Goal: Information Seeking & Learning: Compare options

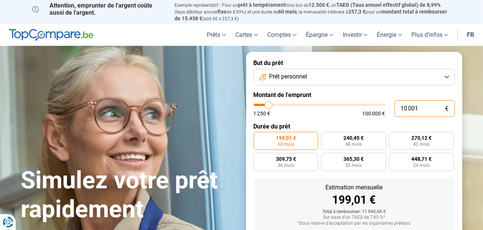
click at [422, 106] on input "10 001" at bounding box center [424, 108] width 60 height 17
type input "1 000"
type input "1250"
type input "100"
type input "1250"
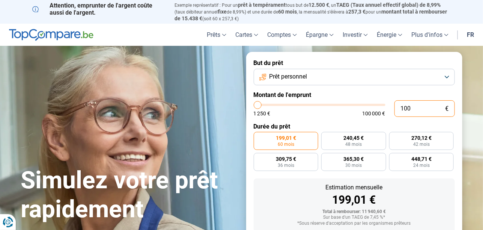
type input "10"
type input "1250"
type input "1"
type input "1250"
type input "0"
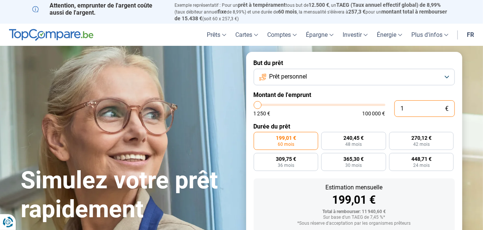
type input "1250"
type input "1 250"
type input "1250"
radio input "true"
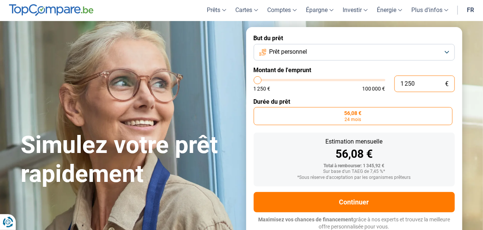
scroll to position [25, 0]
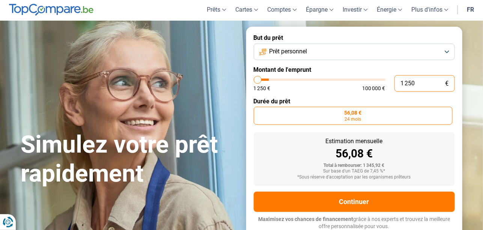
type input "12 504"
type input "12500"
radio input "false"
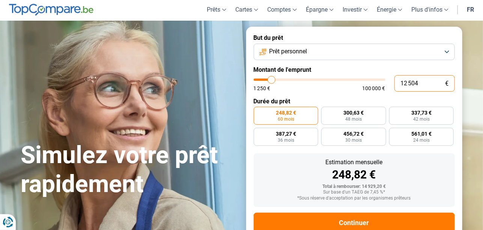
scroll to position [46, 0]
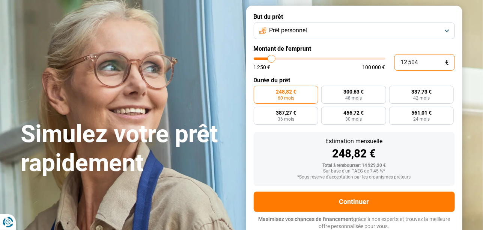
type input "1 250"
type input "1250"
type input "125"
type input "1250"
type input "12"
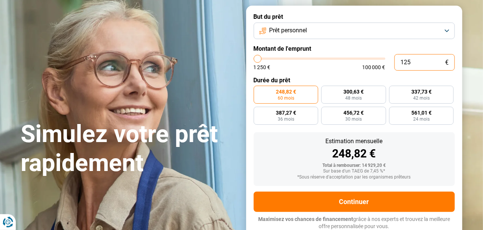
type input "1250"
type input "1"
type input "1250"
type input "0"
type input "1250"
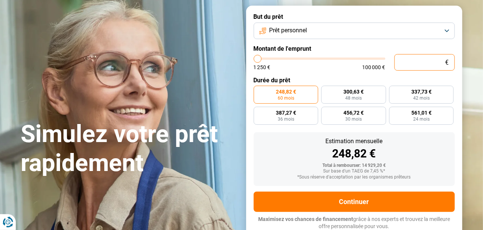
type input "1 250"
type input "1250"
radio input "true"
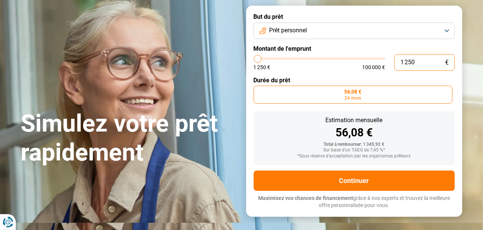
type input "12 504"
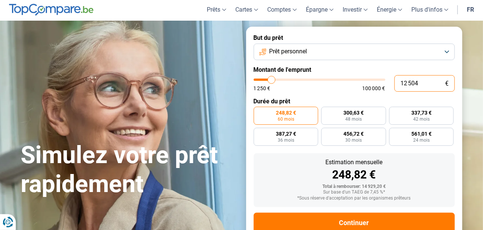
type input "12500"
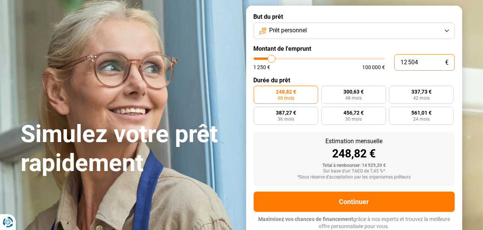
type input "1 250"
type input "1250"
type input "125"
type input "1250"
type input "12"
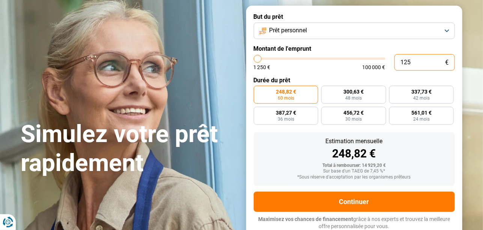
type input "1250"
type input "1"
type input "1250"
type input "1 250"
type input "1250"
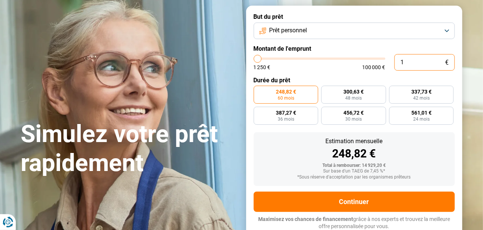
radio input "true"
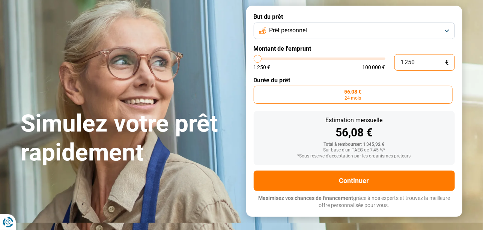
scroll to position [25, 0]
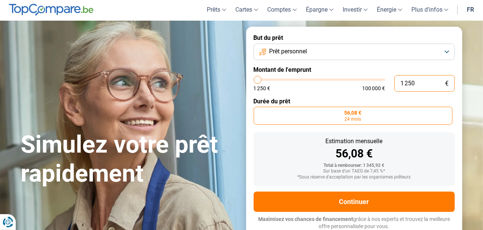
type input "125"
type input "1250"
type input "12"
type input "1250"
type input "1"
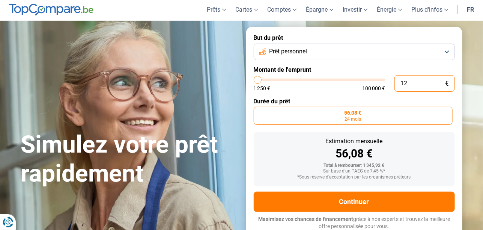
type input "1250"
type input "0"
type input "1250"
type input "1 250"
type input "1250"
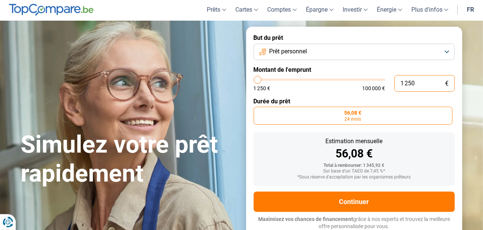
type input "12 504"
type input "12500"
type input "125 040"
type input "100000"
type input "100 000"
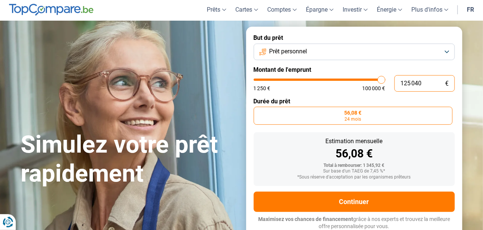
type input "100000"
radio input "false"
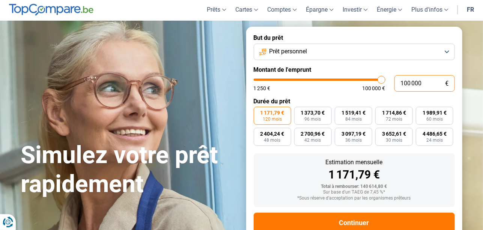
scroll to position [46, 0]
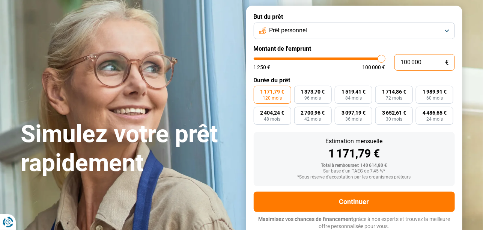
type input "14 500"
type input "14500"
radio input "true"
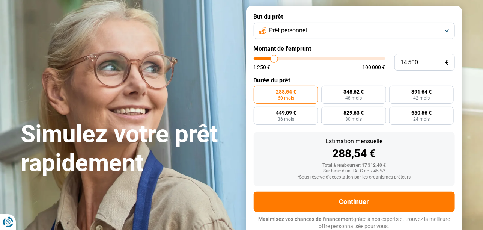
type input "14500"
click at [274, 57] on input "range" at bounding box center [320, 58] width 132 height 2
type input "9 000"
type input "9000"
click at [267, 58] on input "range" at bounding box center [320, 58] width 132 height 2
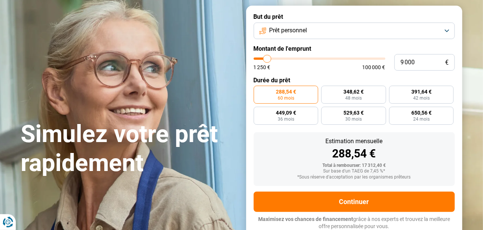
radio input "true"
type input "3 750"
type input "3750"
click at [260, 57] on input "range" at bounding box center [320, 58] width 132 height 2
radio input "true"
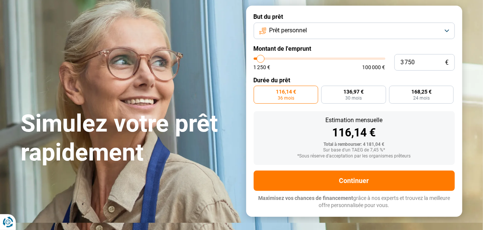
scroll to position [25, 0]
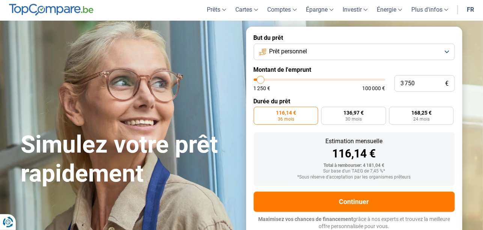
click at [262, 79] on input "range" at bounding box center [320, 79] width 132 height 2
click at [263, 78] on input "range" at bounding box center [320, 79] width 132 height 2
type input "9 000"
type input "9000"
click at [267, 80] on input "range" at bounding box center [320, 79] width 132 height 2
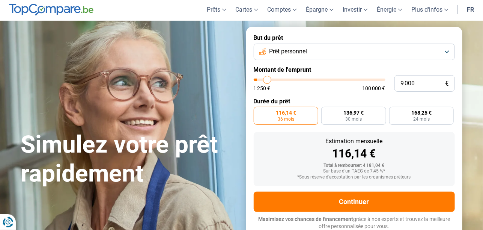
radio input "false"
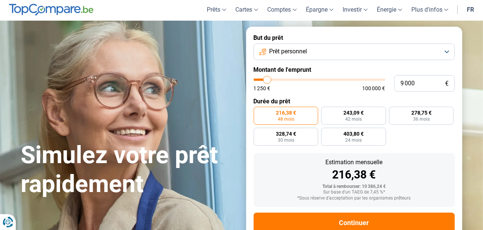
scroll to position [46, 0]
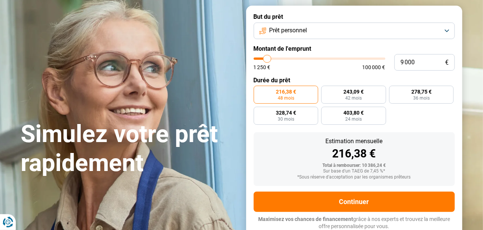
type input "4 500"
type input "4500"
click at [261, 57] on input "range" at bounding box center [320, 58] width 132 height 2
radio input "true"
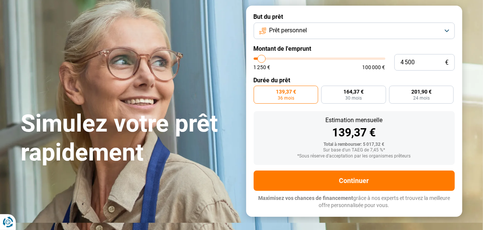
scroll to position [25, 0]
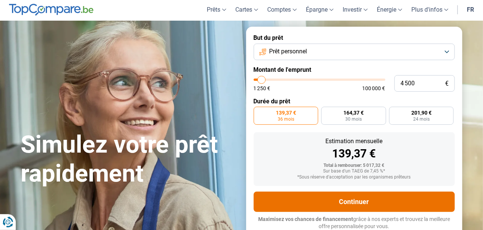
click at [359, 198] on button "Continuer" at bounding box center [354, 201] width 201 height 20
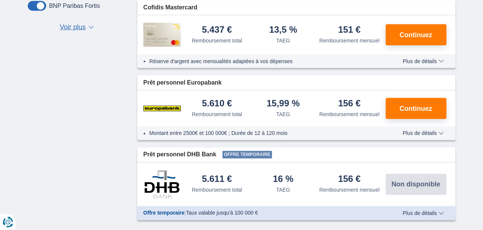
scroll to position [375, 0]
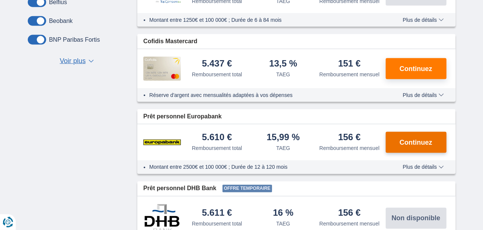
click at [415, 142] on span "Continuez" at bounding box center [415, 142] width 33 height 7
